Goal: Task Accomplishment & Management: Use online tool/utility

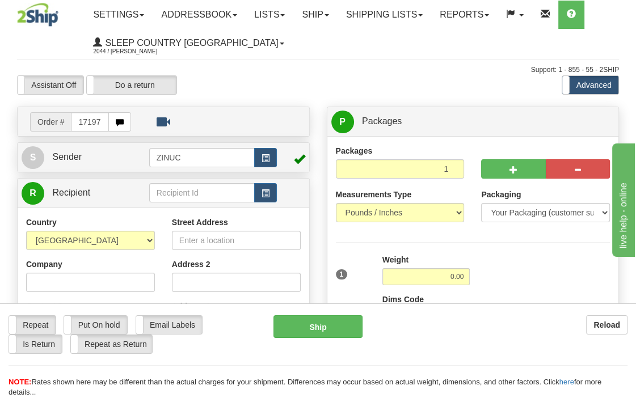
type input "17197"
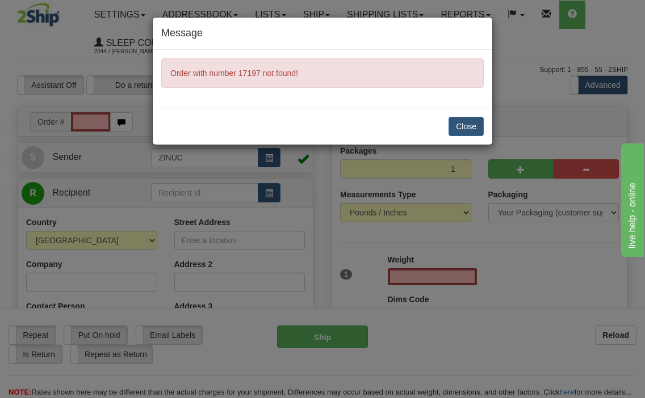
type input "0.00"
click at [472, 124] on button "Close" at bounding box center [465, 126] width 35 height 19
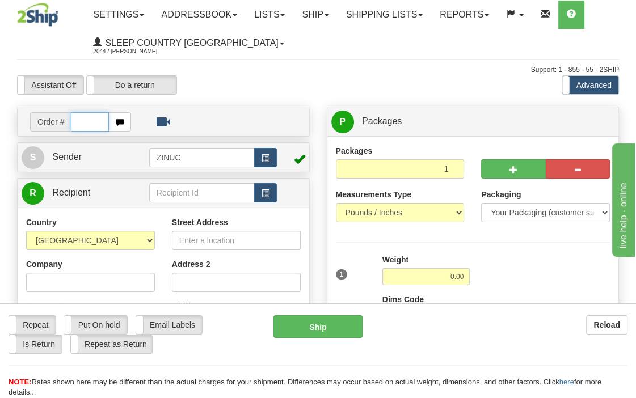
paste input "17197"
type input "17197"
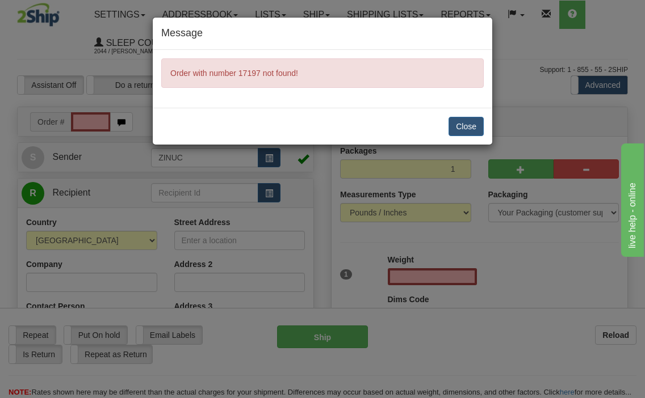
type input "0.00"
click at [470, 125] on button "Close" at bounding box center [465, 126] width 35 height 19
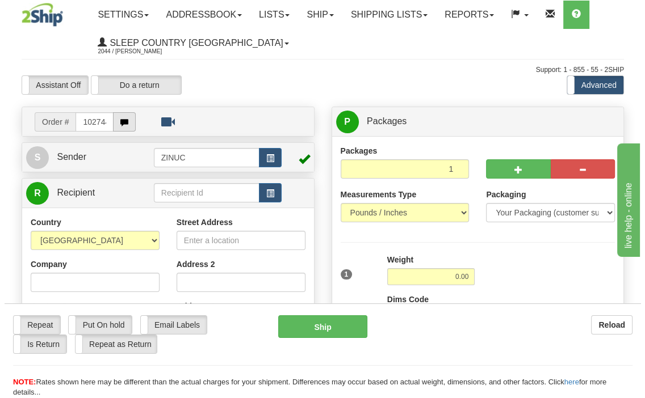
scroll to position [0, 7]
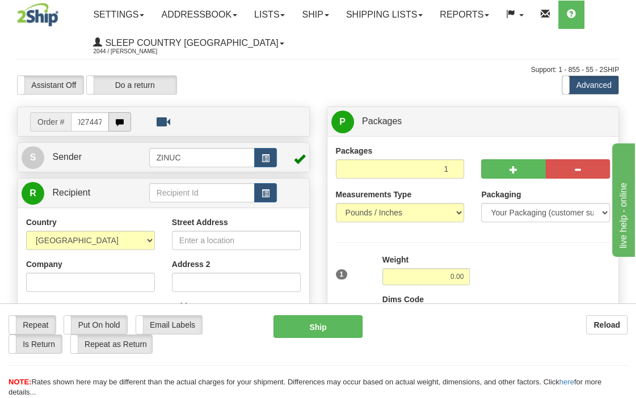
type input "1027447"
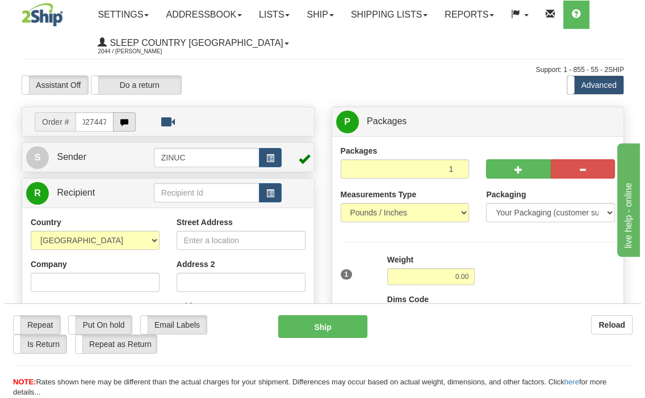
scroll to position [0, 0]
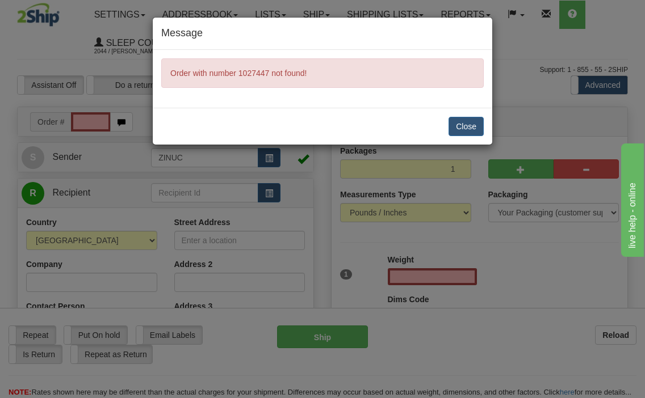
type input "0.00"
click at [465, 117] on button "Close" at bounding box center [465, 126] width 35 height 19
